Goal: Book appointment/travel/reservation

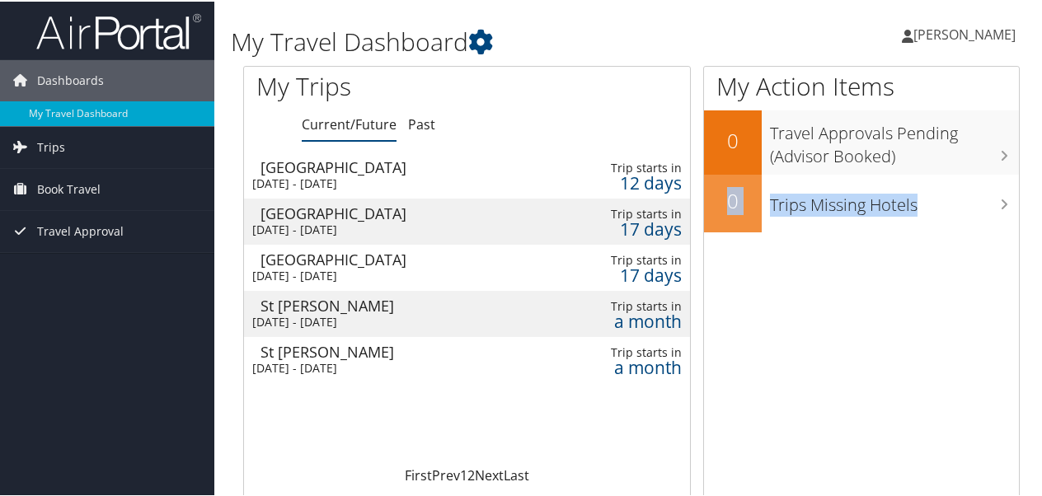
drag, startPoint x: 1041, startPoint y: 137, endPoint x: 1049, endPoint y: 181, distance: 45.3
click at [1041, 181] on html "Menu Dashboards ► My Travel Dashboard Trips ► Current/Future Trips Past Trips T…" at bounding box center [524, 248] width 1048 height 496
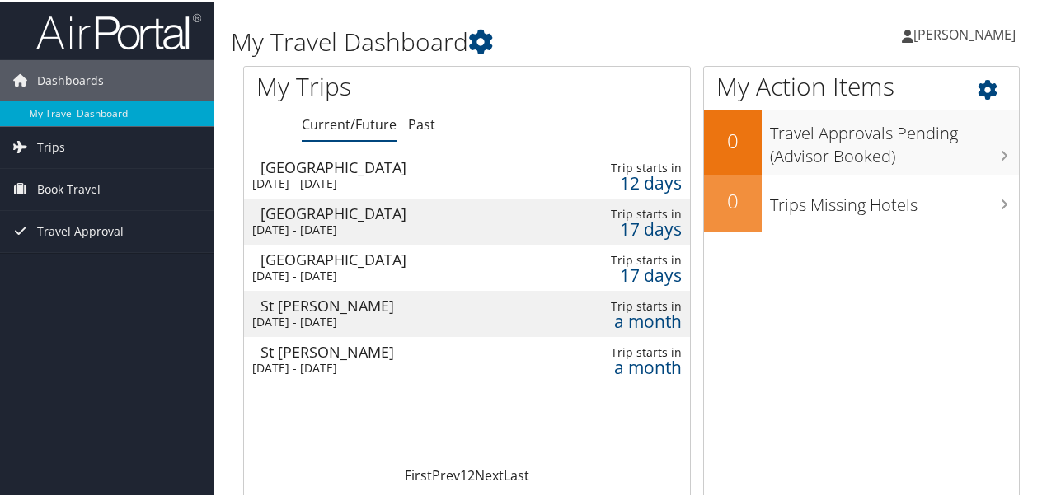
drag, startPoint x: 1049, startPoint y: 181, endPoint x: 916, endPoint y: 281, distance: 166.0
click at [916, 281] on div "My Action Items 0 Travel Approvals Pending (Advisor Booked) 0 Trips Missing Hot…" at bounding box center [861, 304] width 316 height 480
click at [81, 191] on span "Book Travel" at bounding box center [68, 187] width 63 height 41
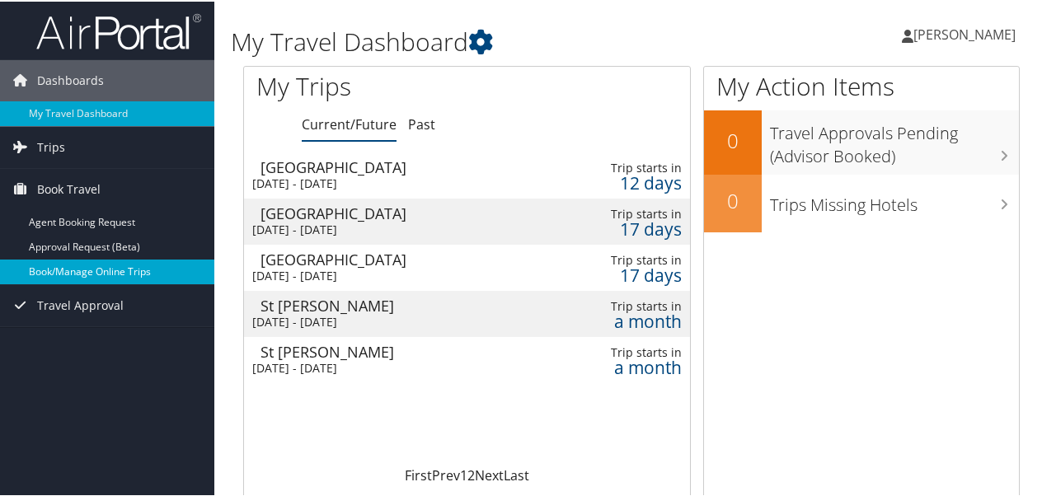
click at [66, 270] on link "Book/Manage Online Trips" at bounding box center [107, 270] width 214 height 25
